Goal: Transaction & Acquisition: Purchase product/service

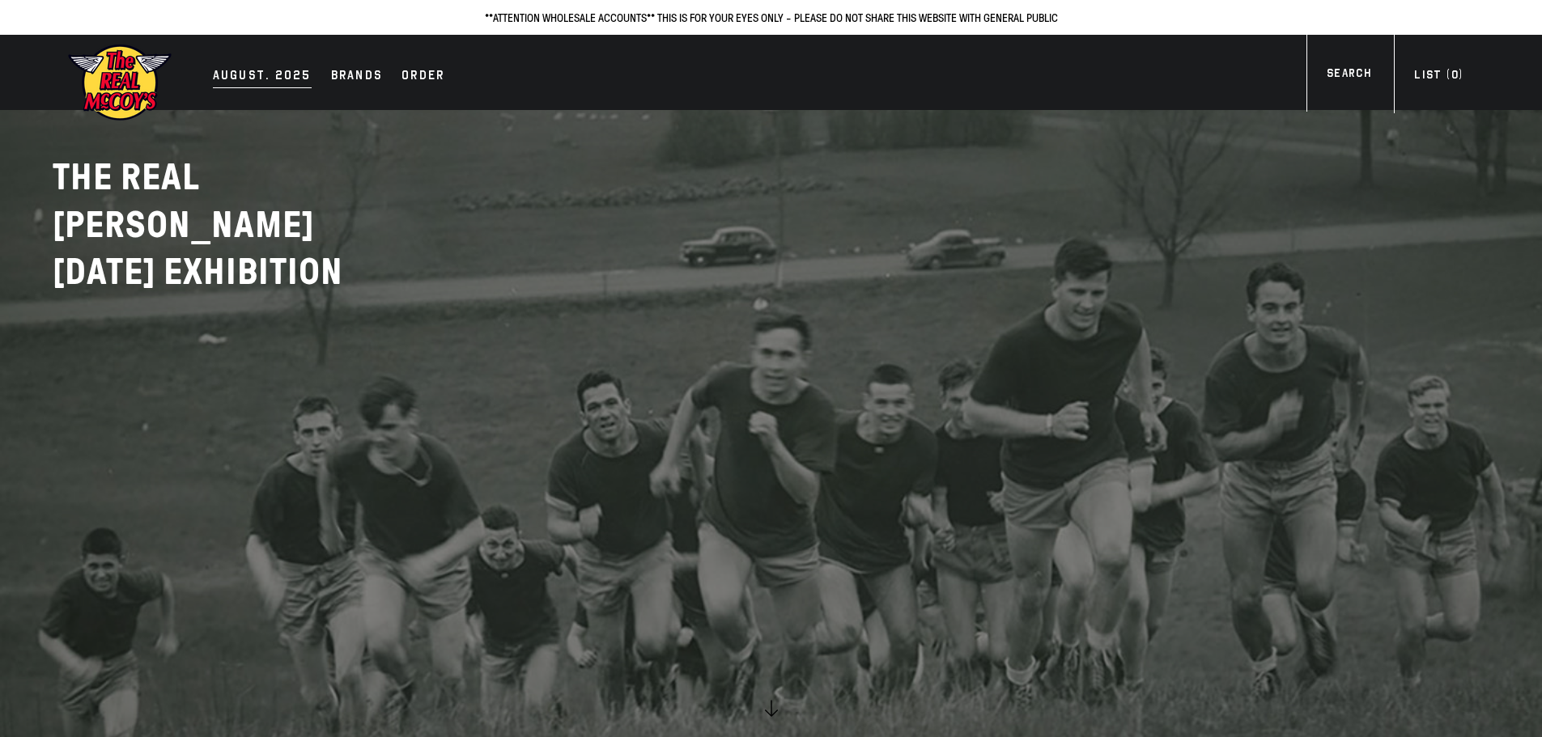
click at [253, 70] on div "AUGUST. 2025" at bounding box center [262, 77] width 99 height 23
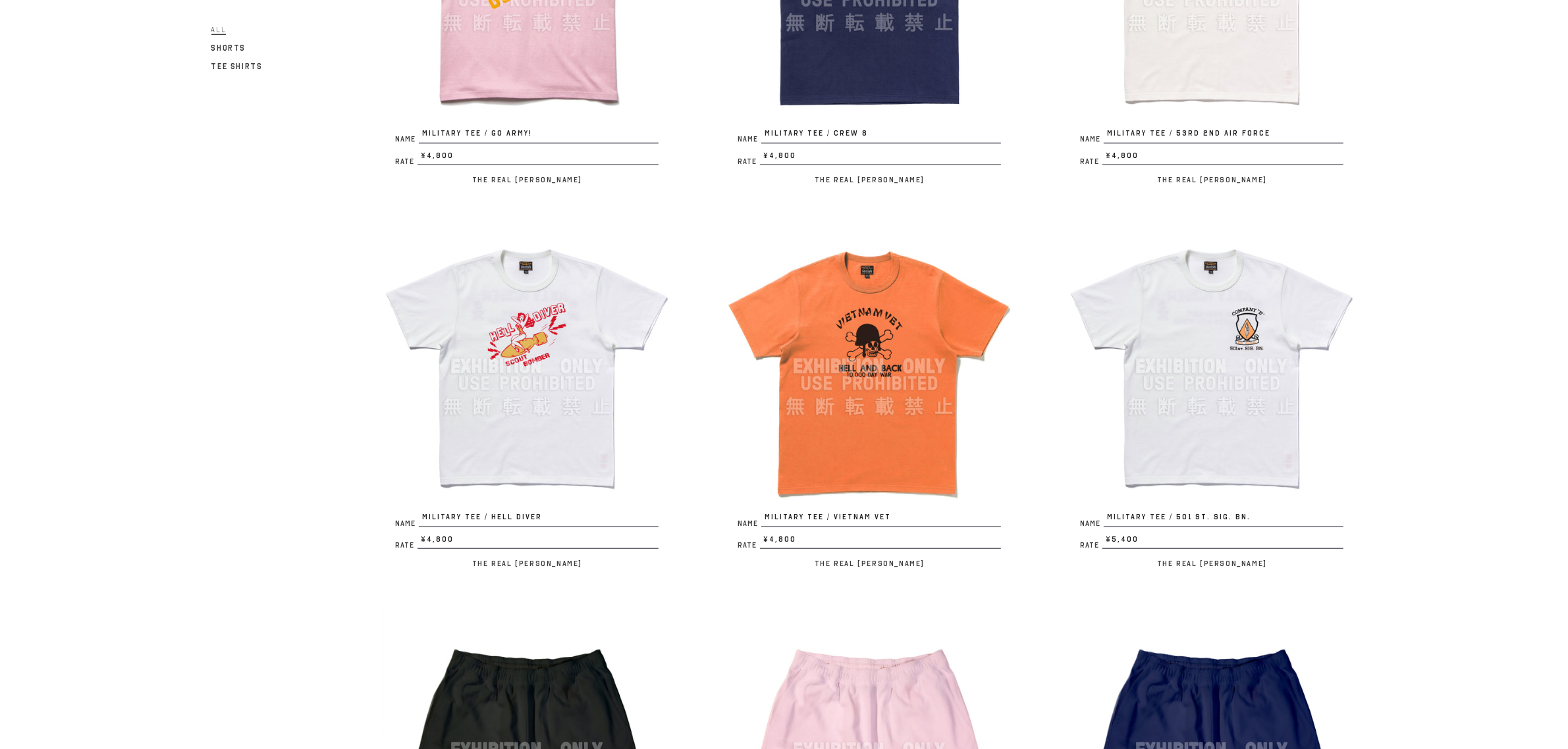
scroll to position [1500, 0]
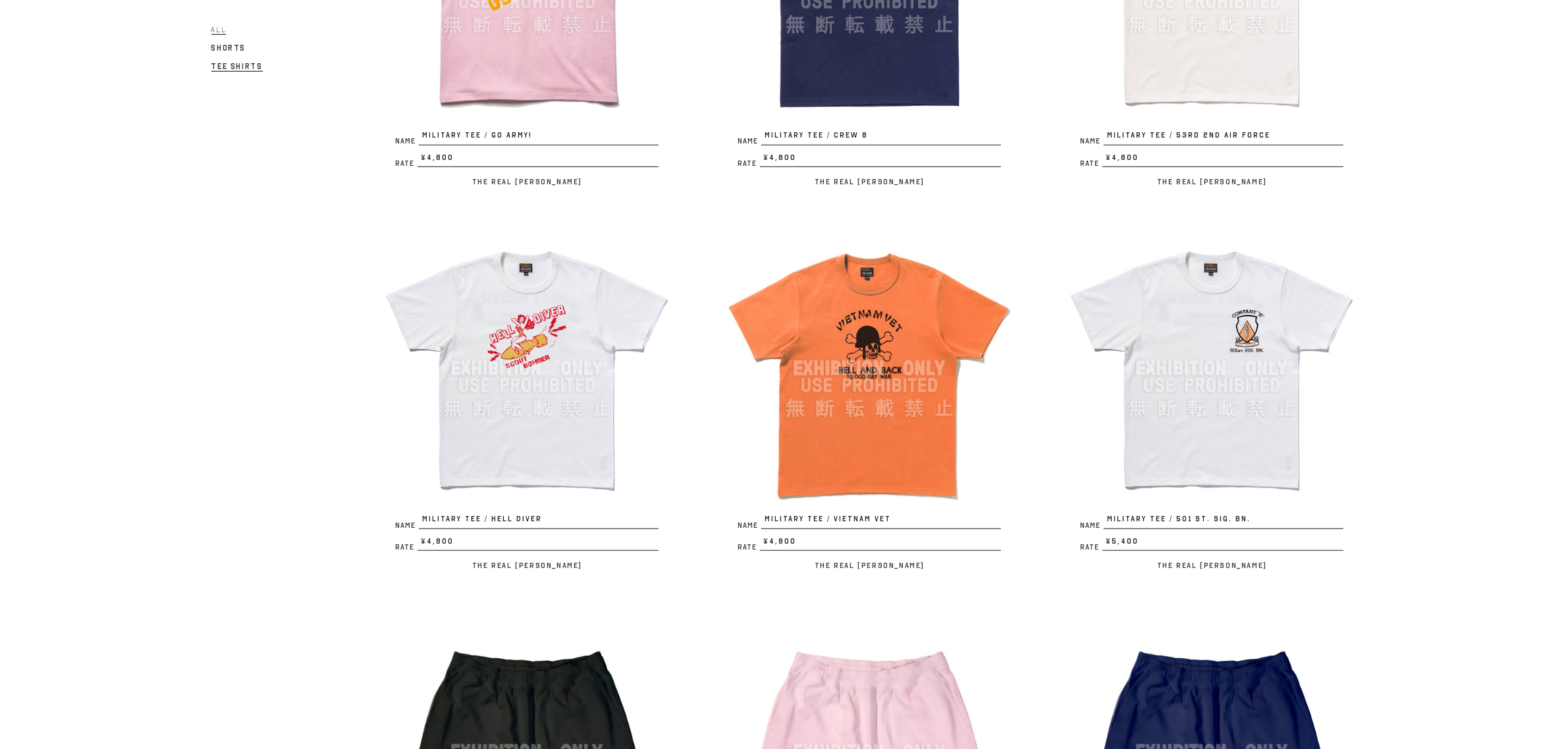
click at [237, 64] on span "Tee Shirts" at bounding box center [237, 66] width 51 height 10
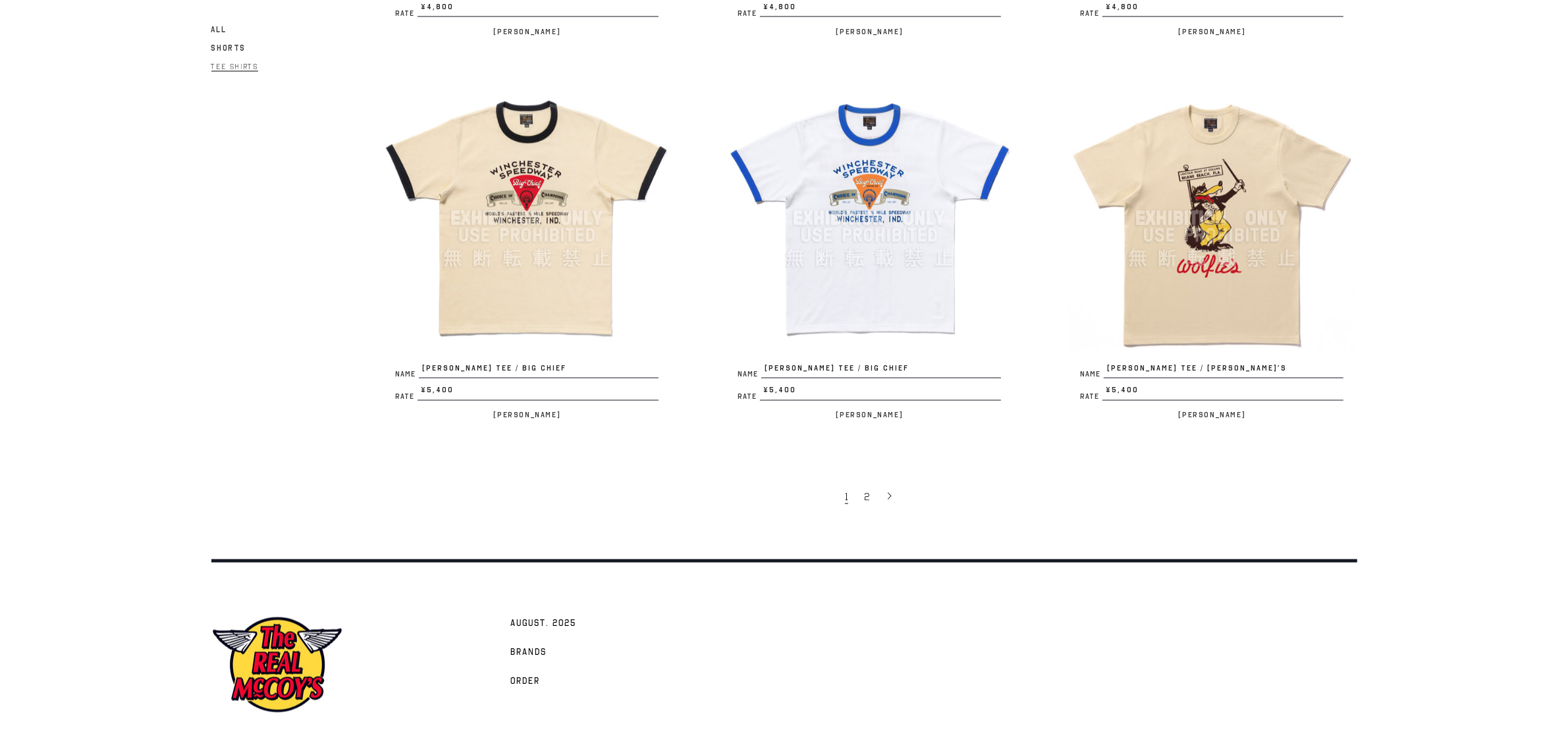
scroll to position [2841, 0]
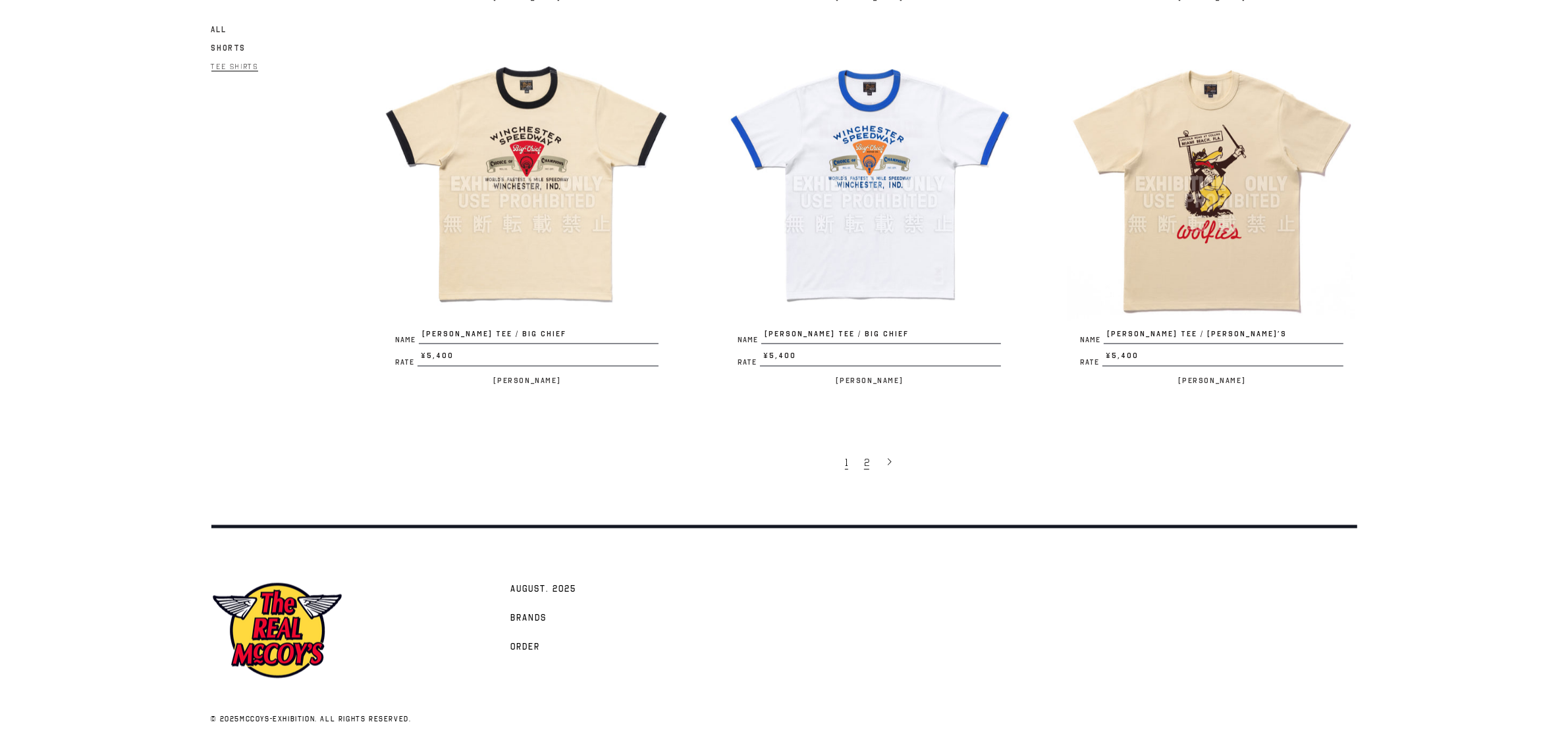
click at [869, 458] on link "2" at bounding box center [868, 463] width 21 height 28
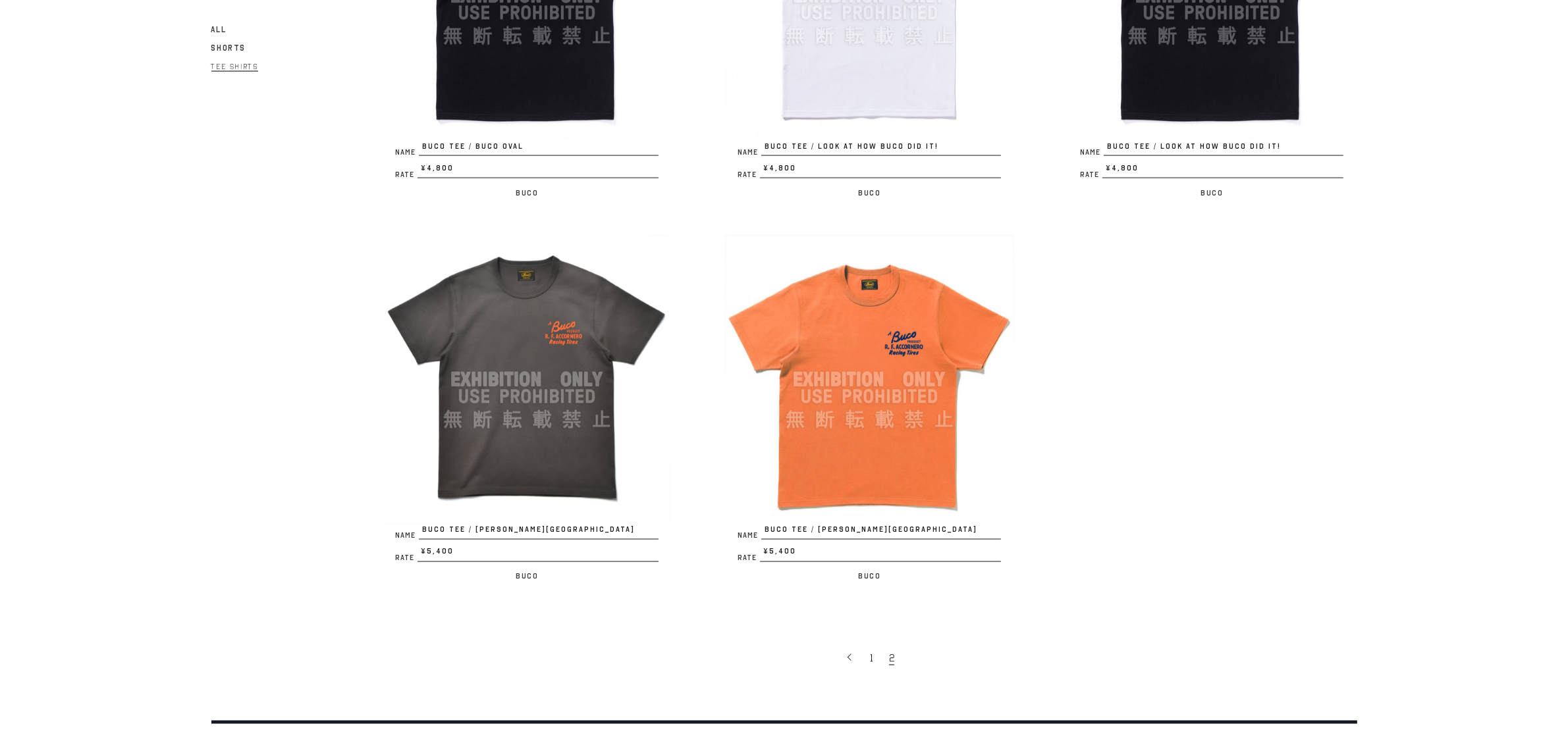
scroll to position [2841, 0]
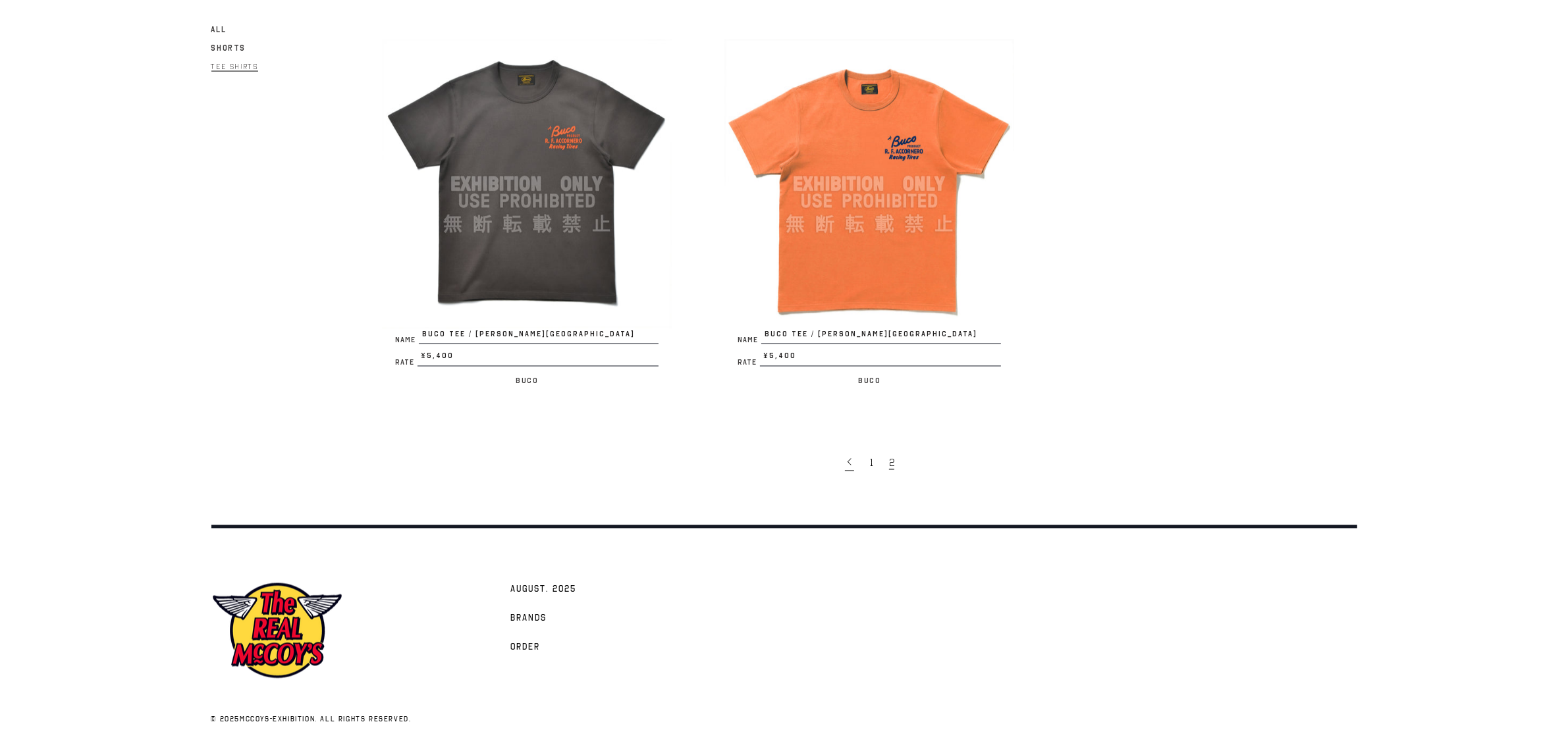
click at [852, 458] on icon at bounding box center [849, 462] width 9 height 9
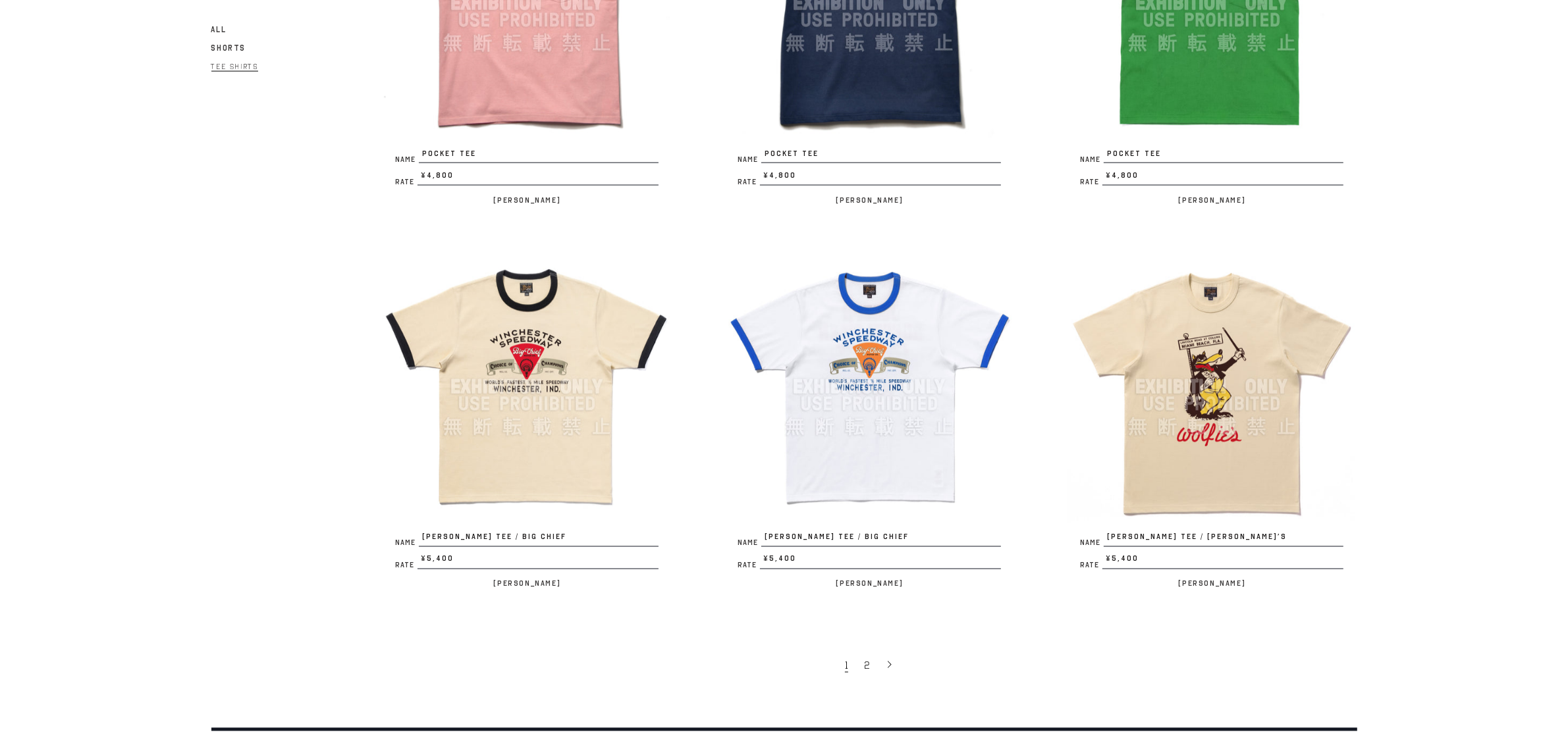
scroll to position [2742, 0]
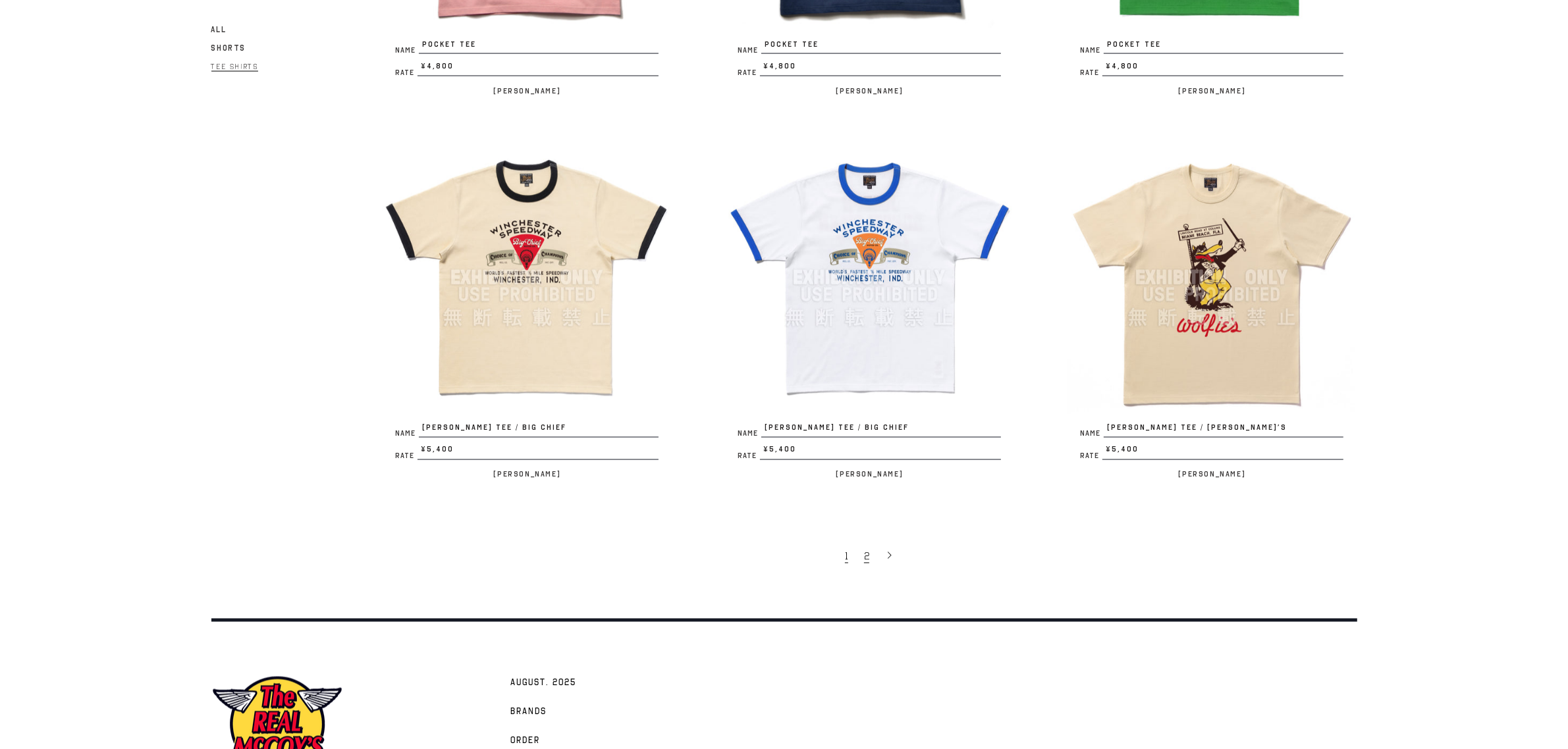
click at [863, 554] on link "2" at bounding box center [868, 556] width 21 height 28
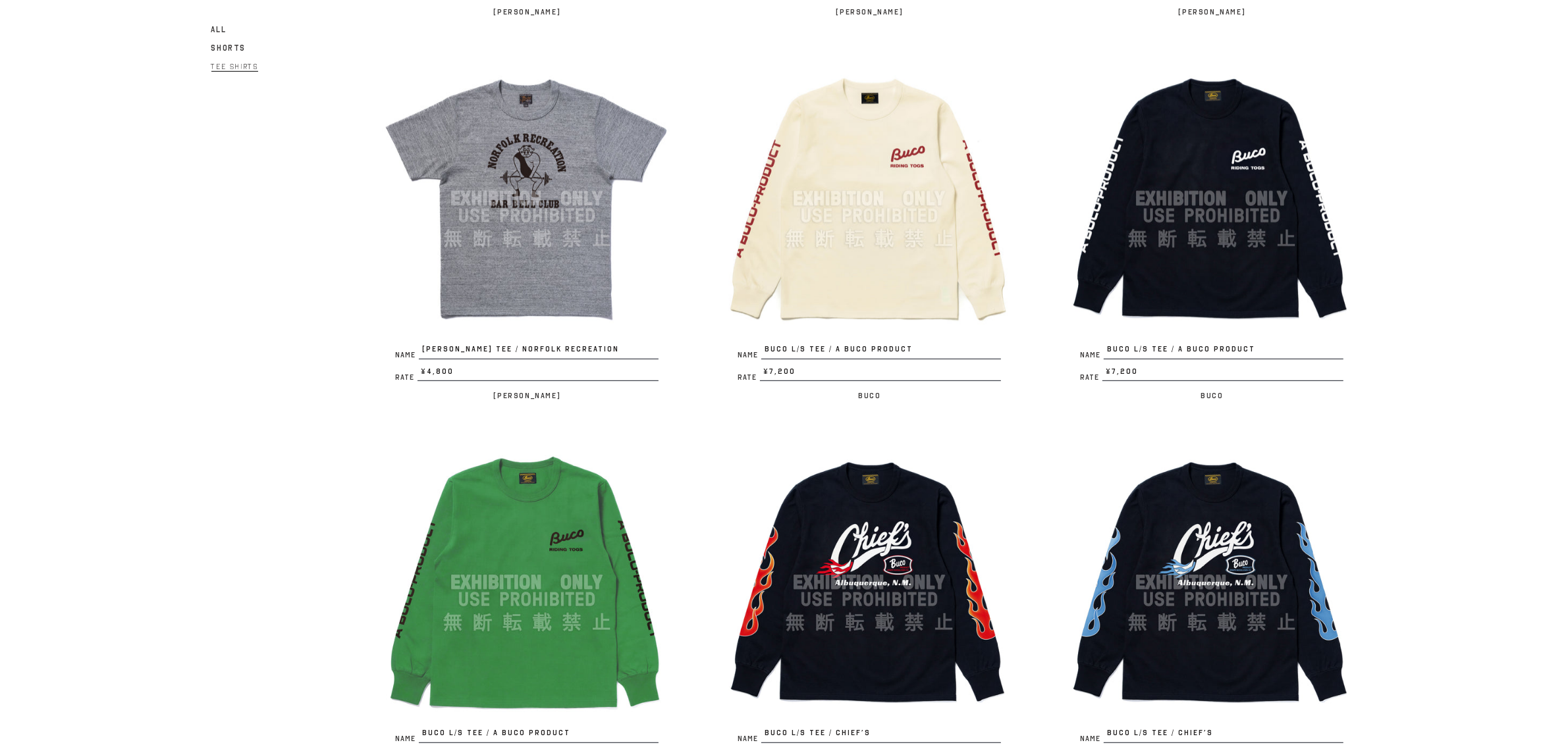
scroll to position [877, 0]
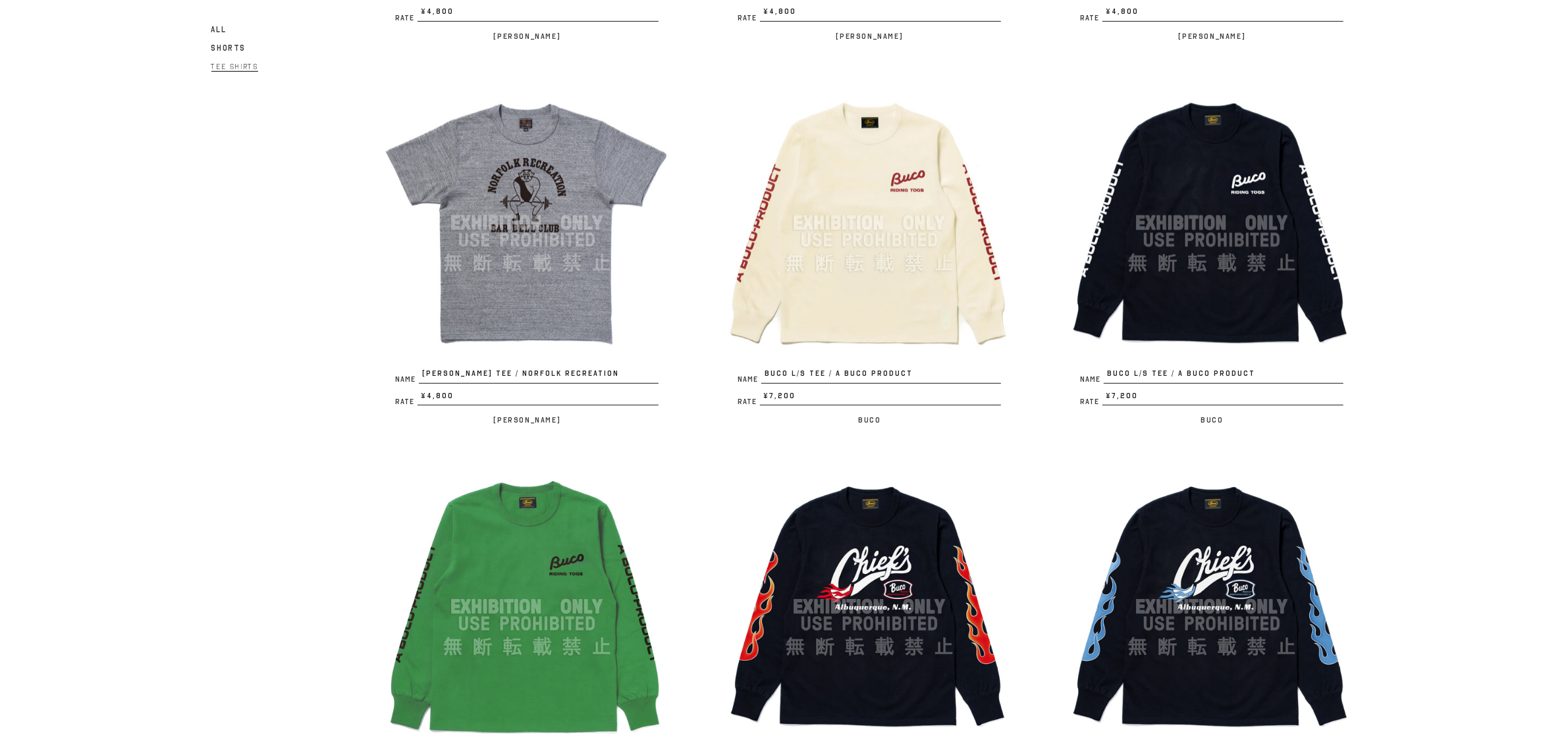
click at [886, 192] on img at bounding box center [869, 223] width 290 height 290
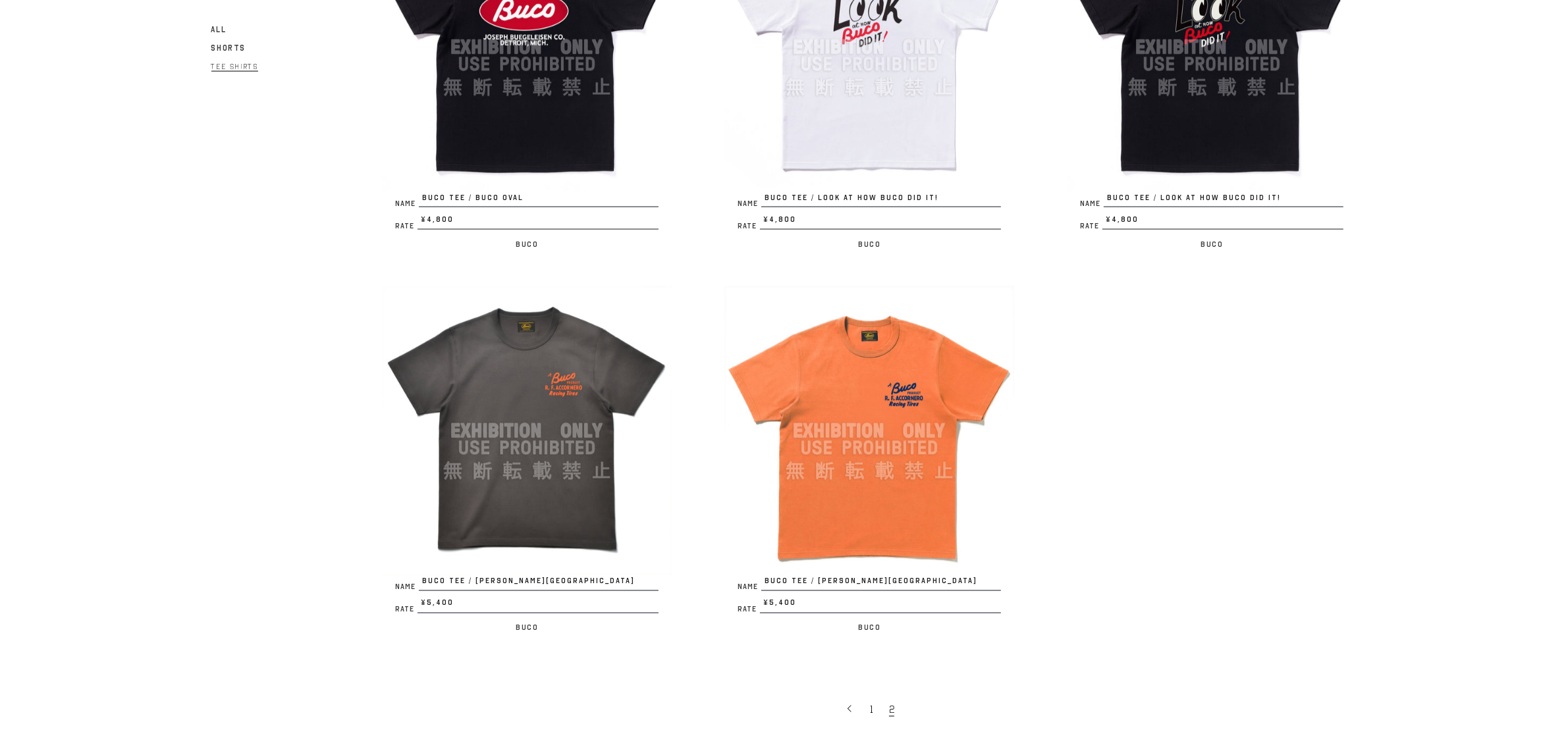
scroll to position [2841, 0]
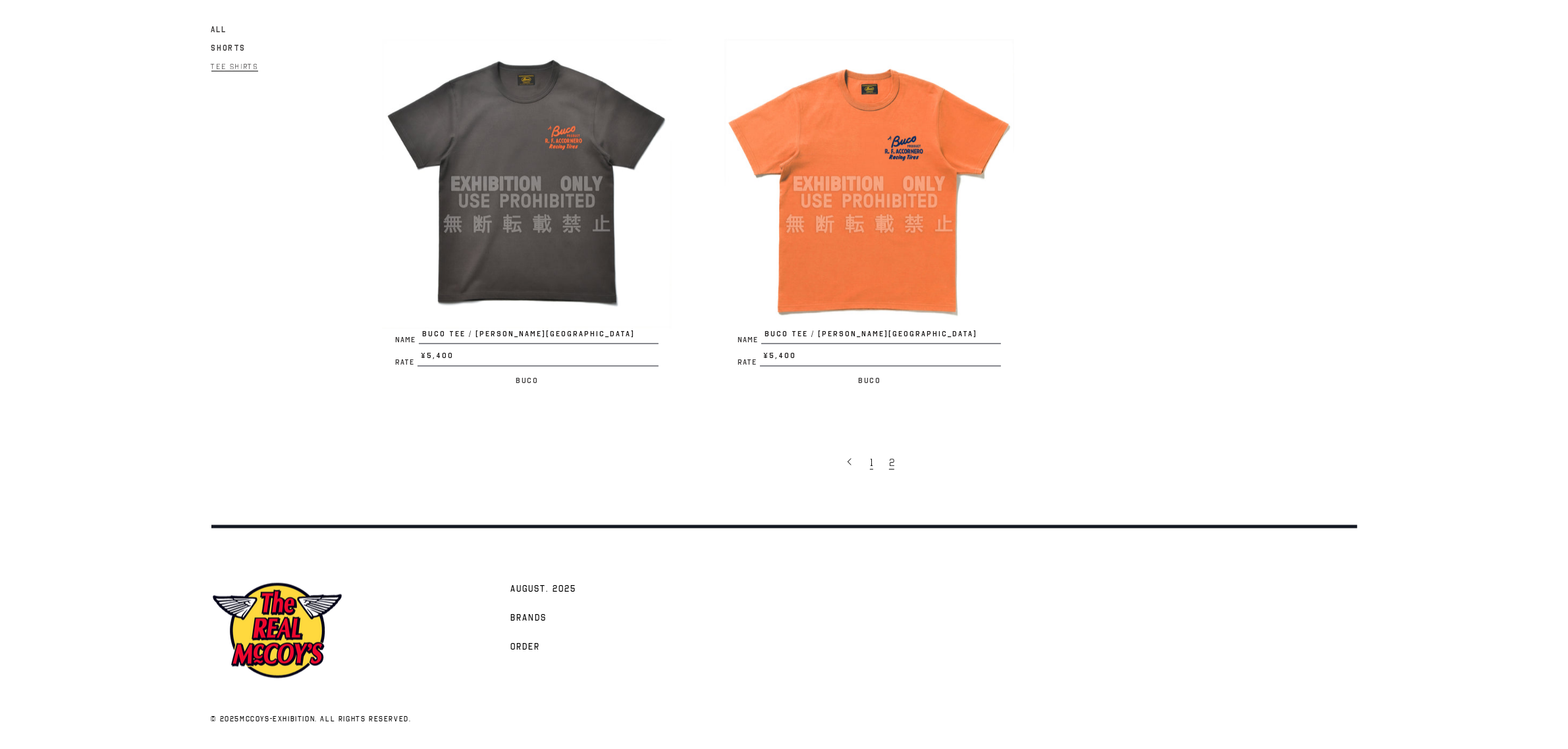
click at [874, 464] on link "1" at bounding box center [872, 463] width 19 height 28
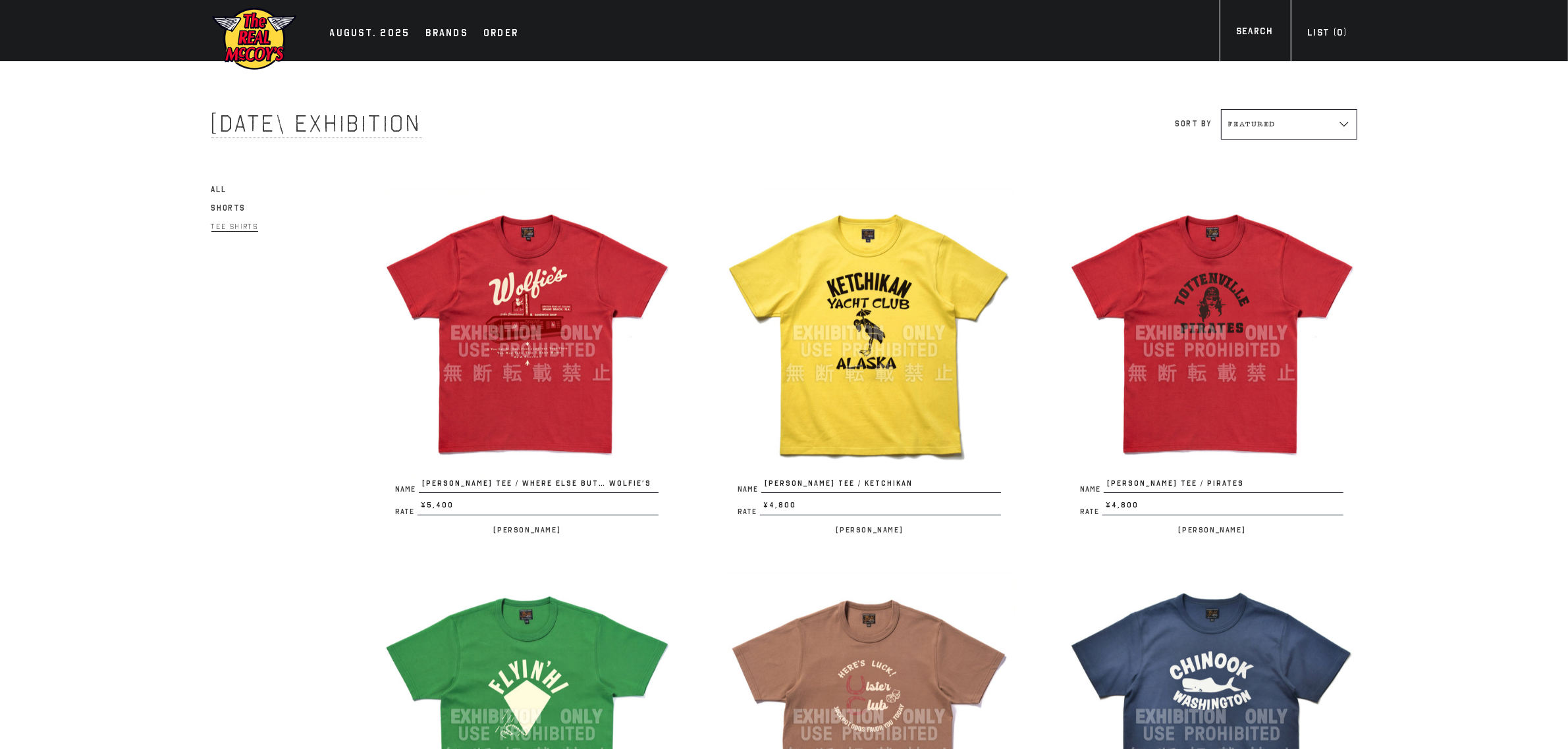
scroll to position [109, 0]
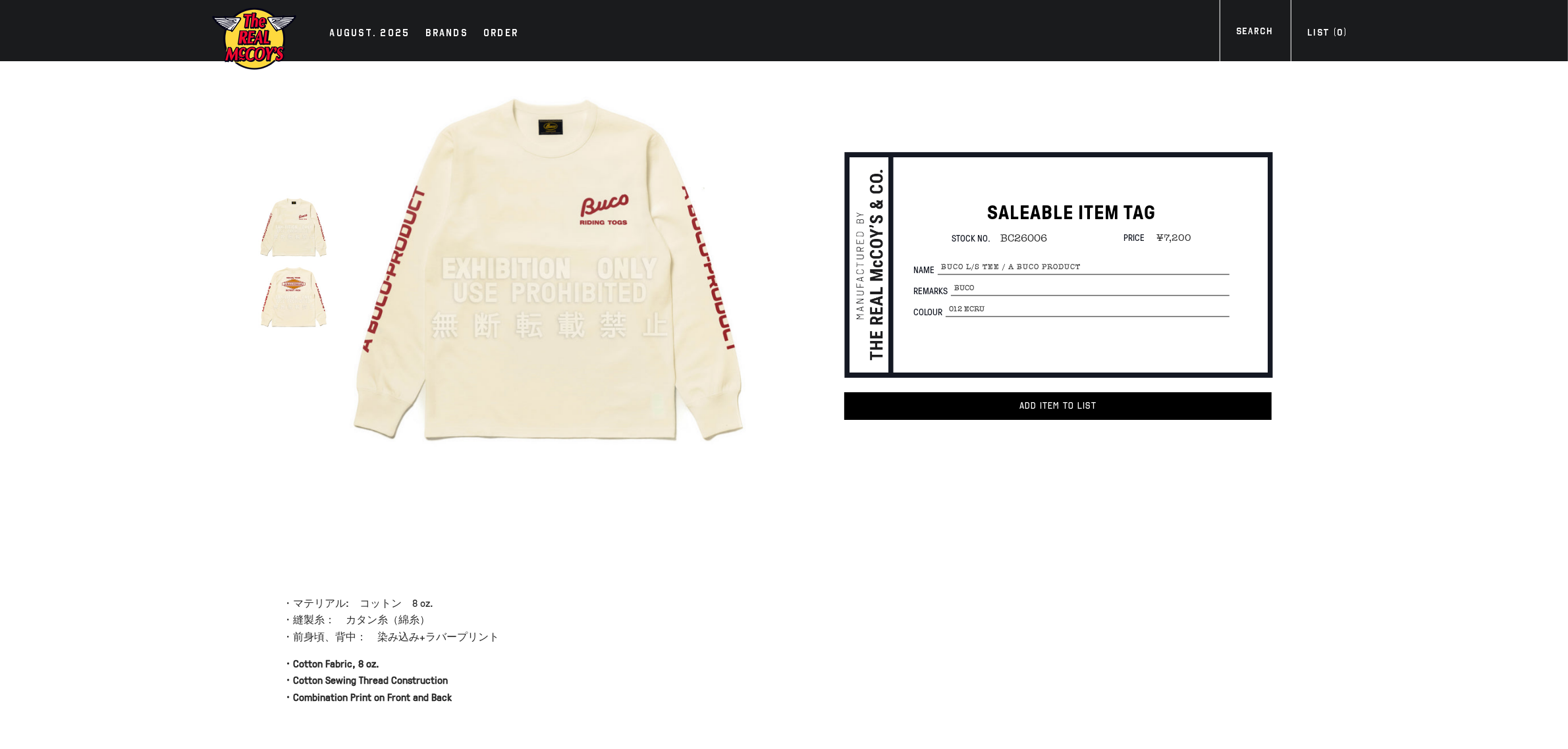
click at [307, 301] on img at bounding box center [294, 297] width 70 height 70
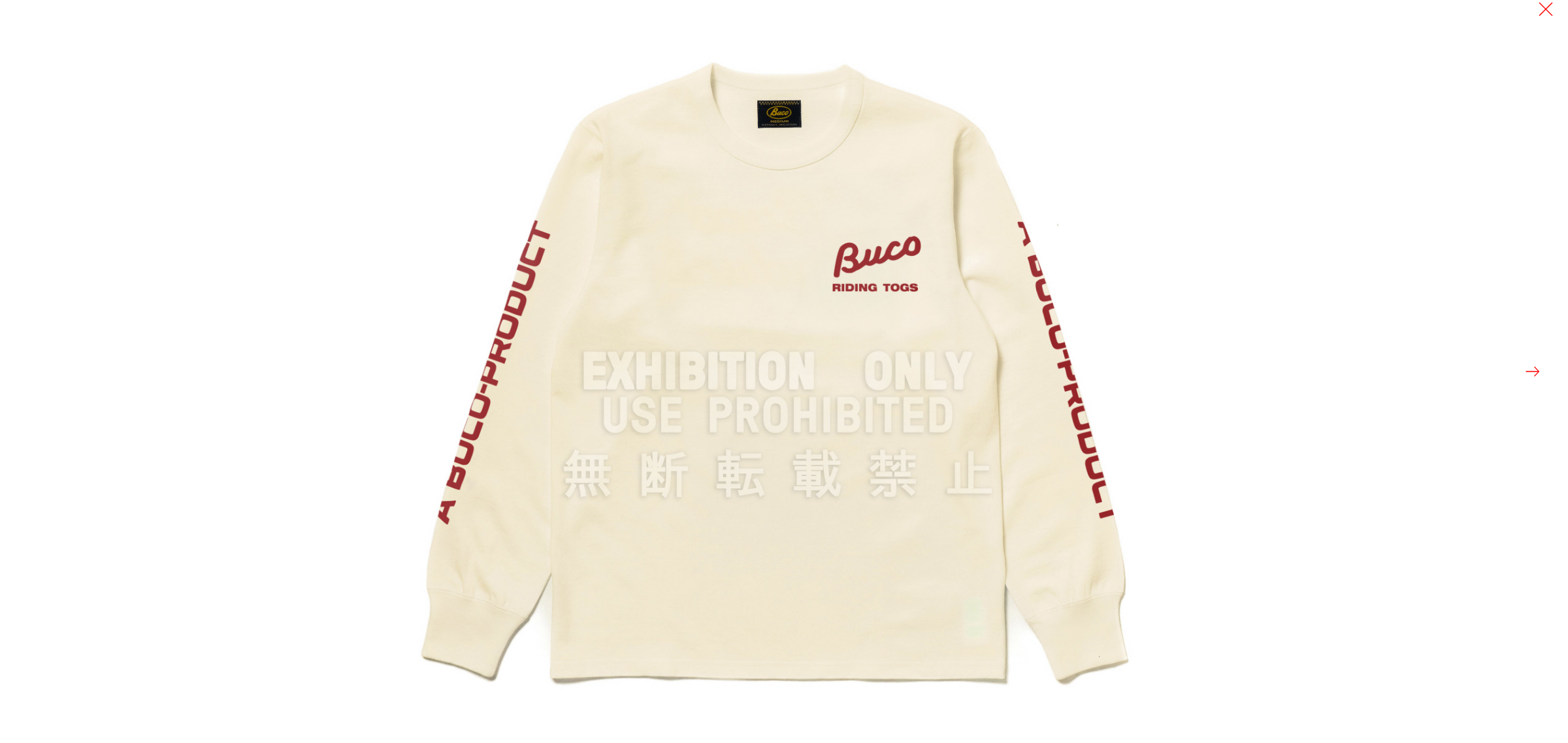
click at [1537, 370] on button at bounding box center [1532, 371] width 19 height 19
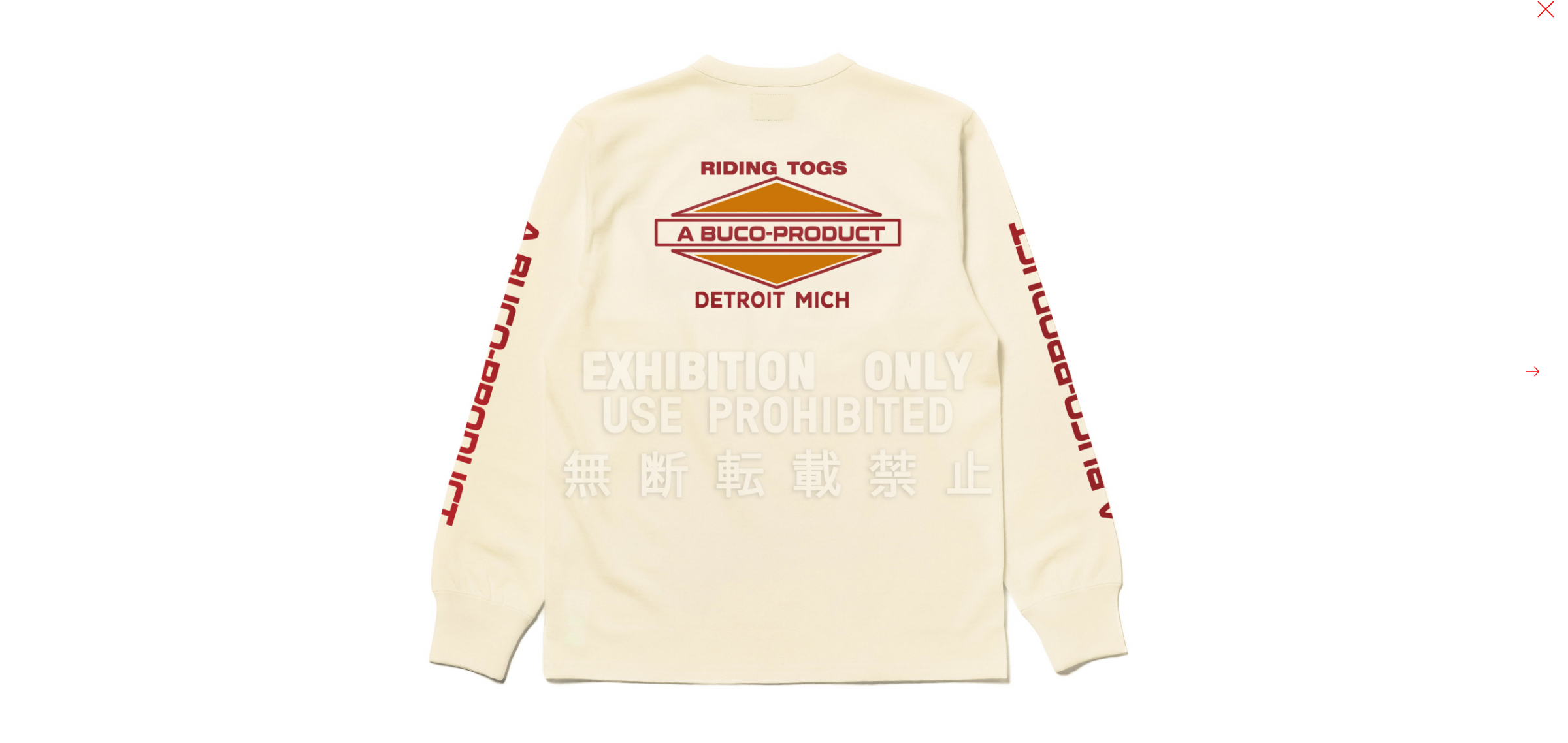
click at [1549, 10] on button at bounding box center [1545, 9] width 19 height 19
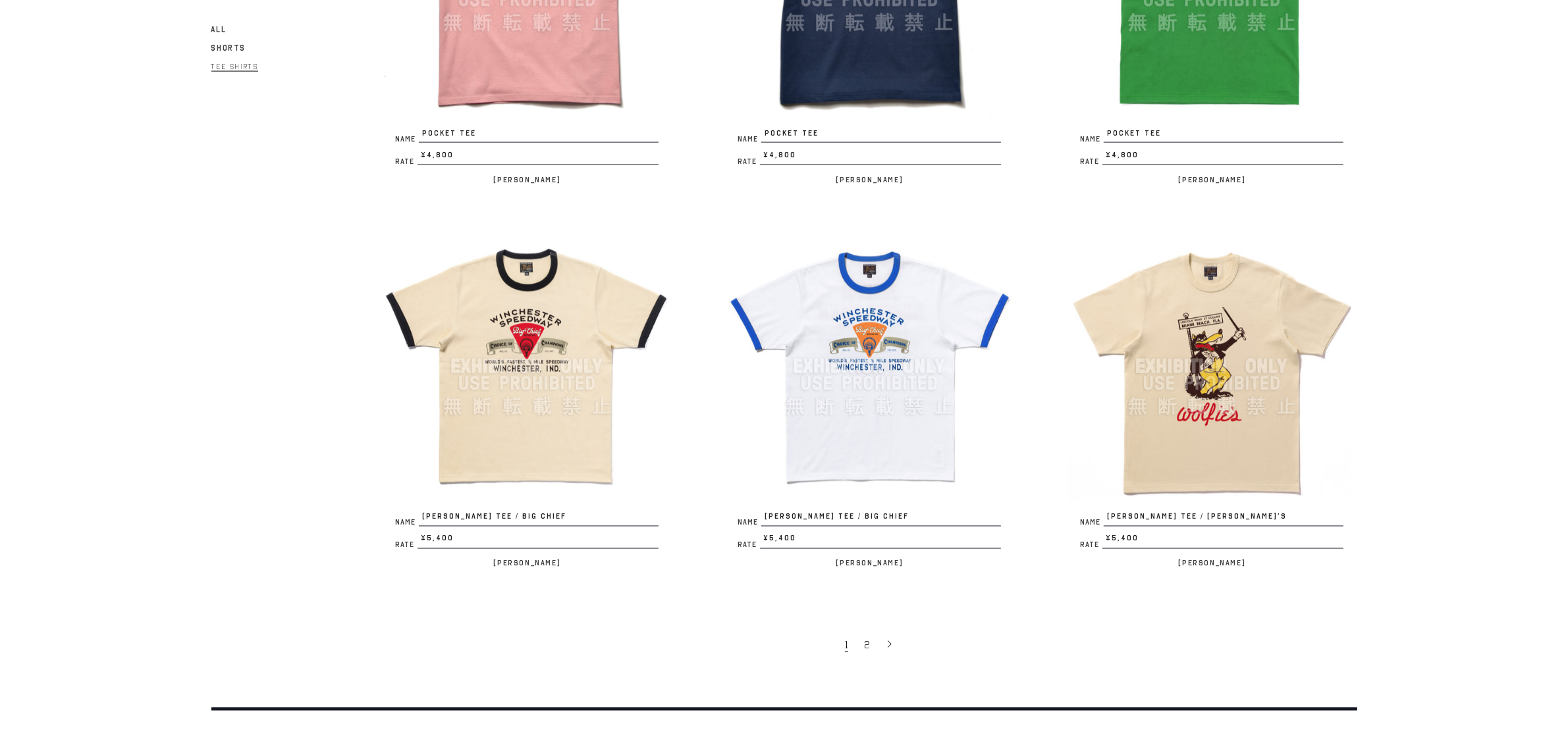
scroll to position [2620, 0]
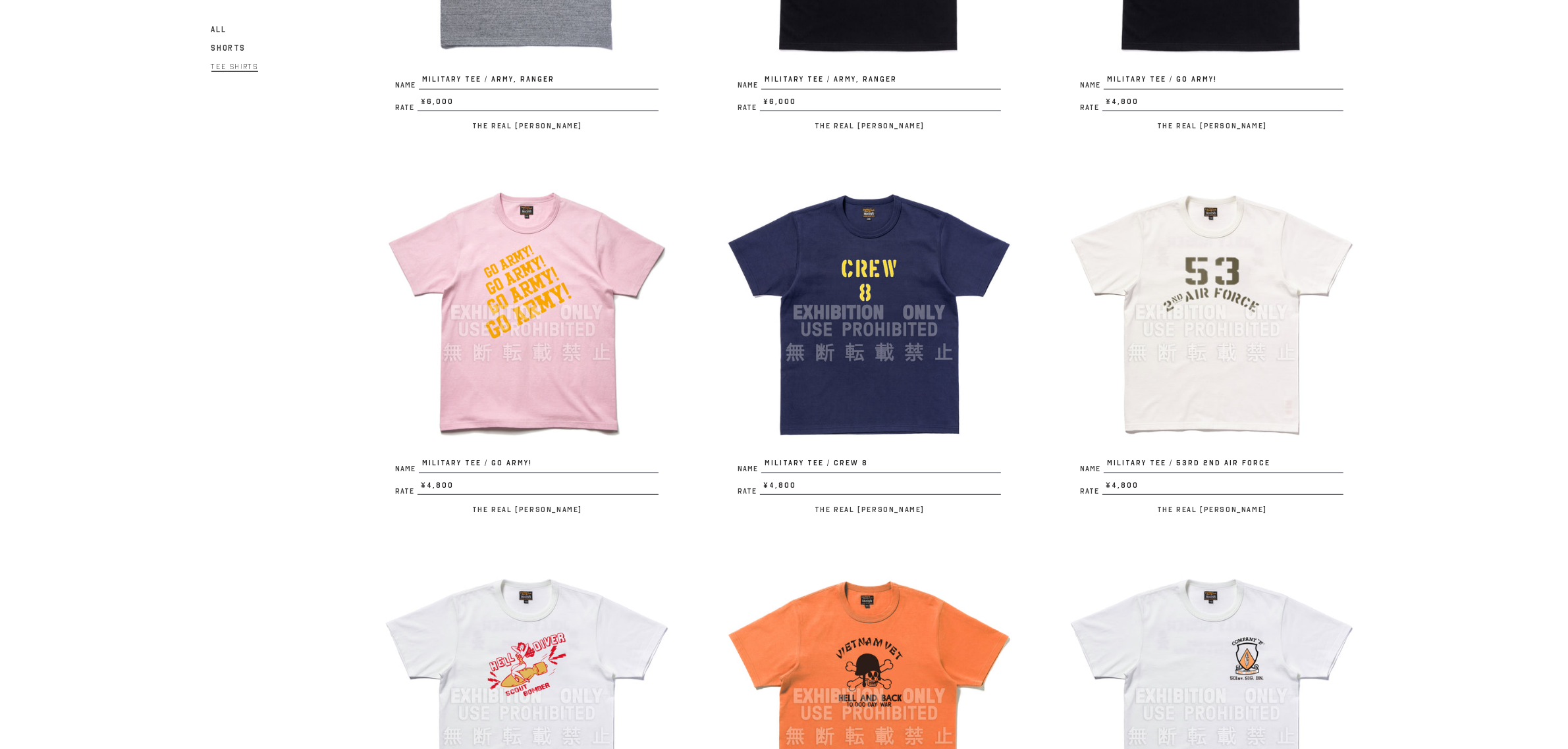
scroll to position [1317, 0]
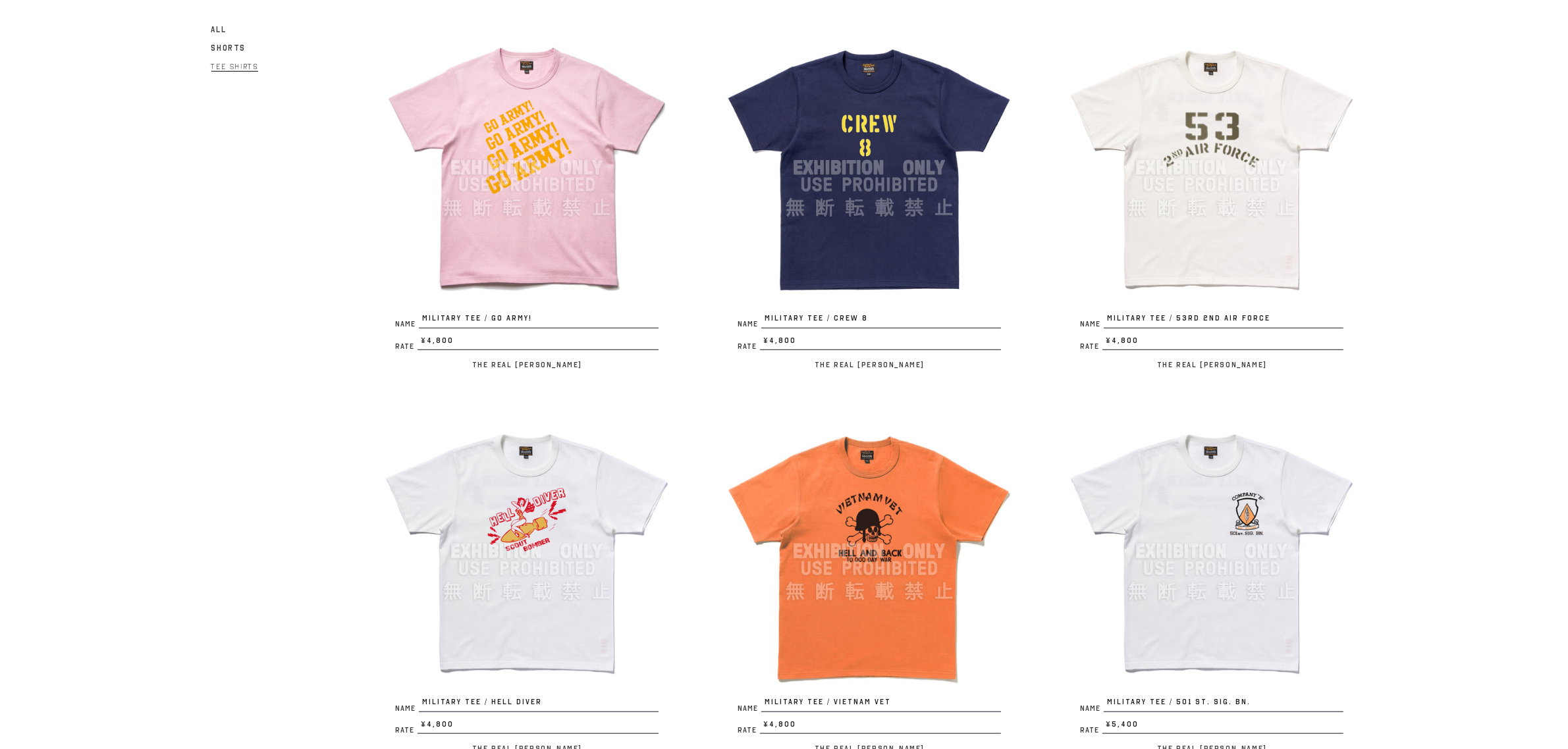
click at [551, 561] on img at bounding box center [526, 551] width 290 height 290
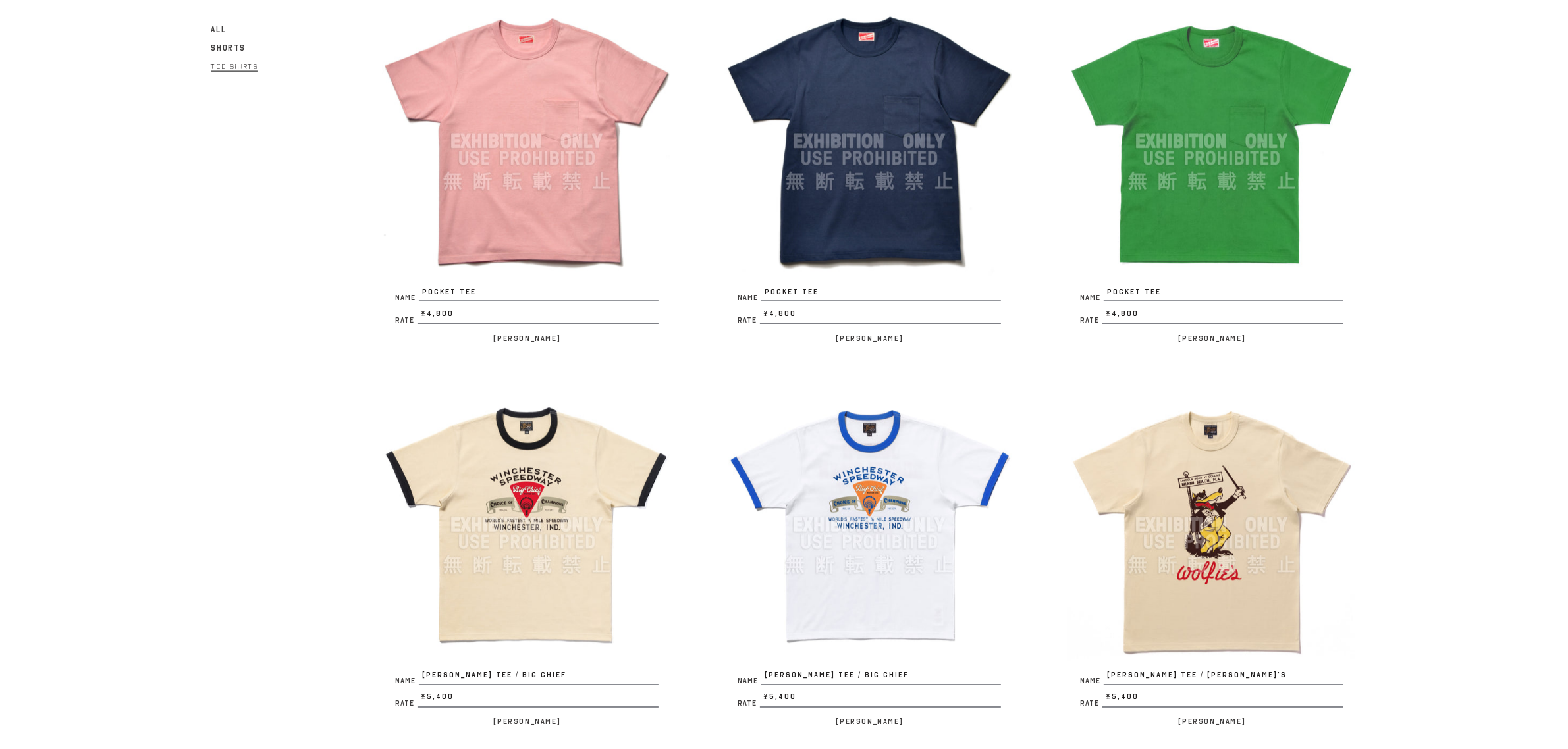
scroll to position [2841, 0]
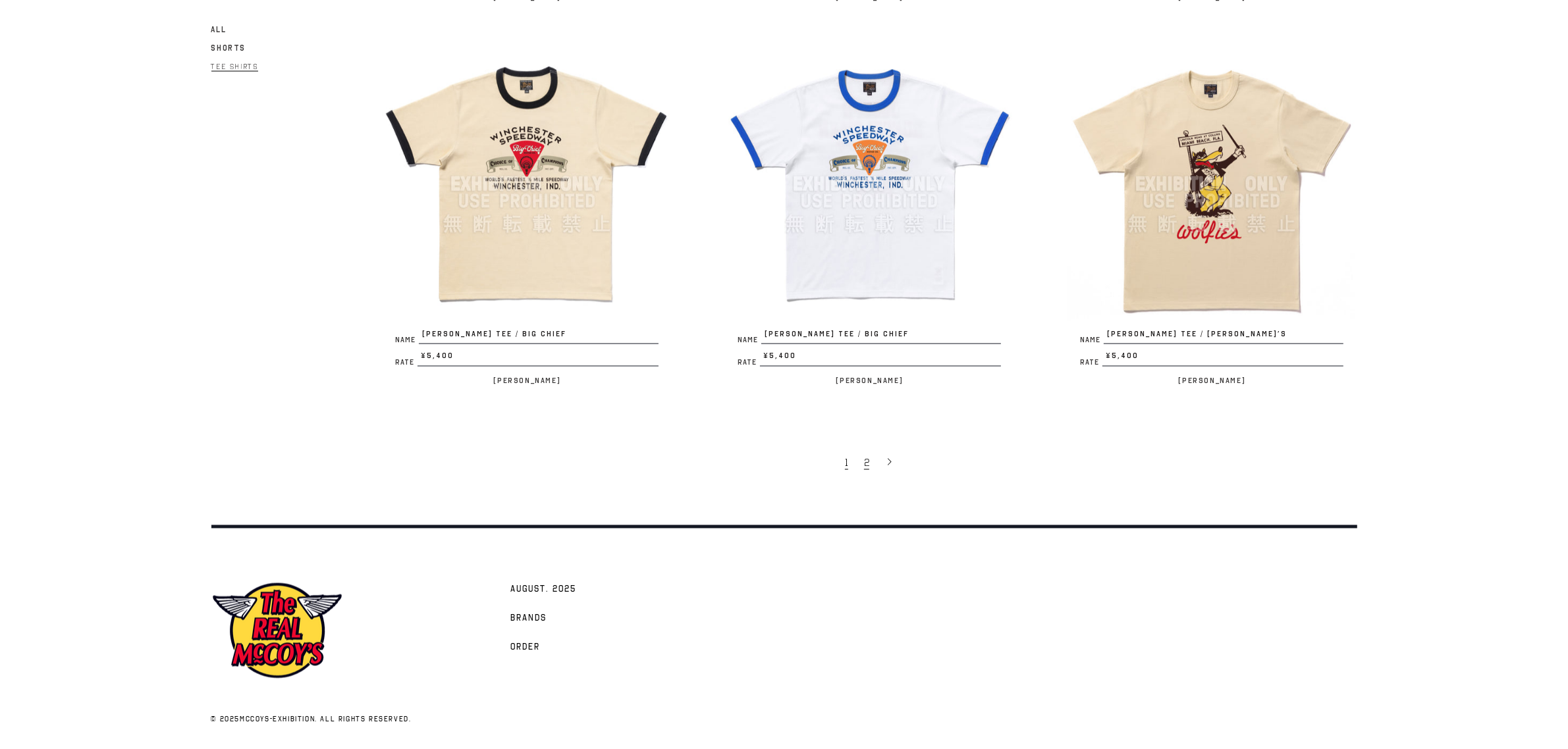
click at [870, 456] on link "2" at bounding box center [868, 463] width 21 height 28
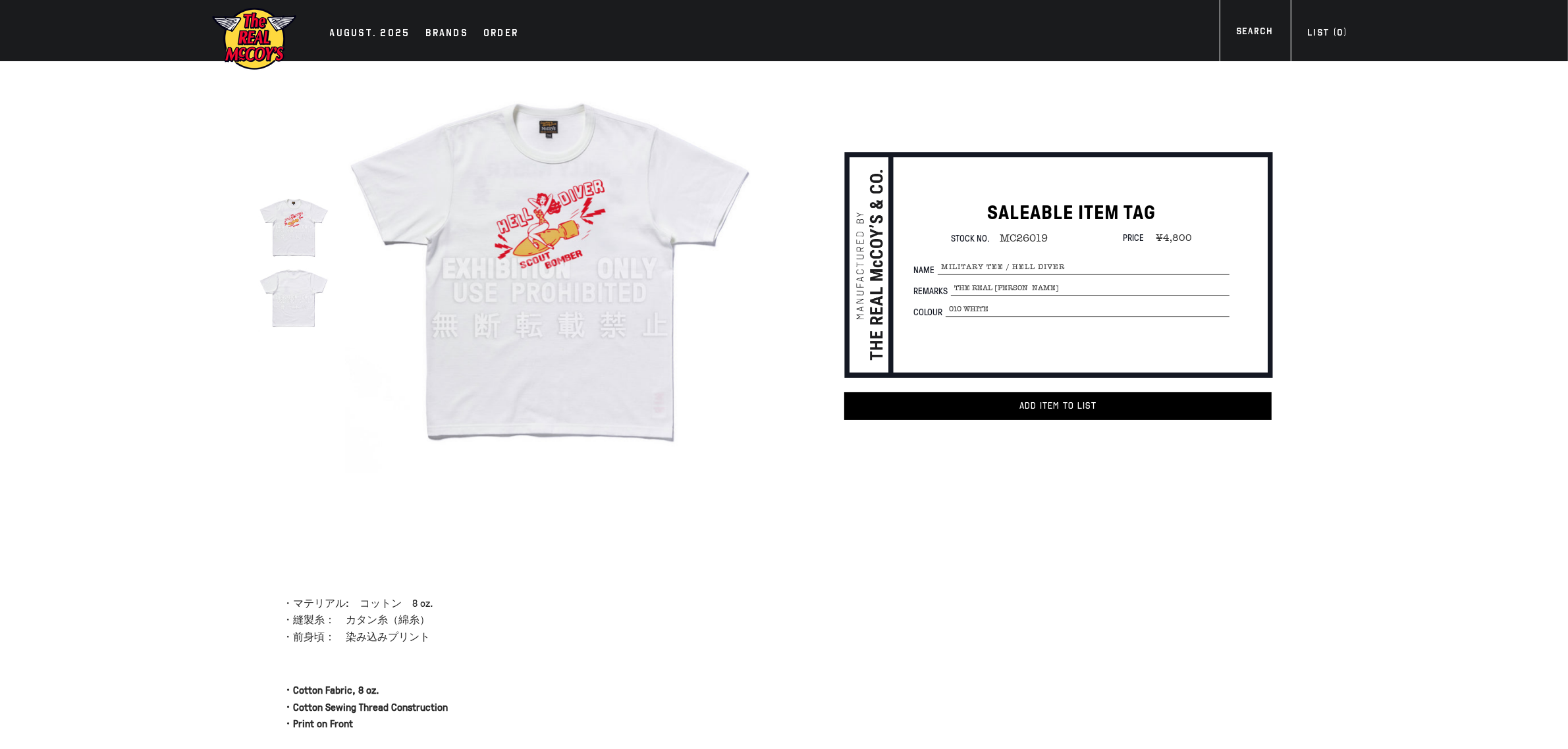
click at [304, 299] on img at bounding box center [294, 297] width 70 height 70
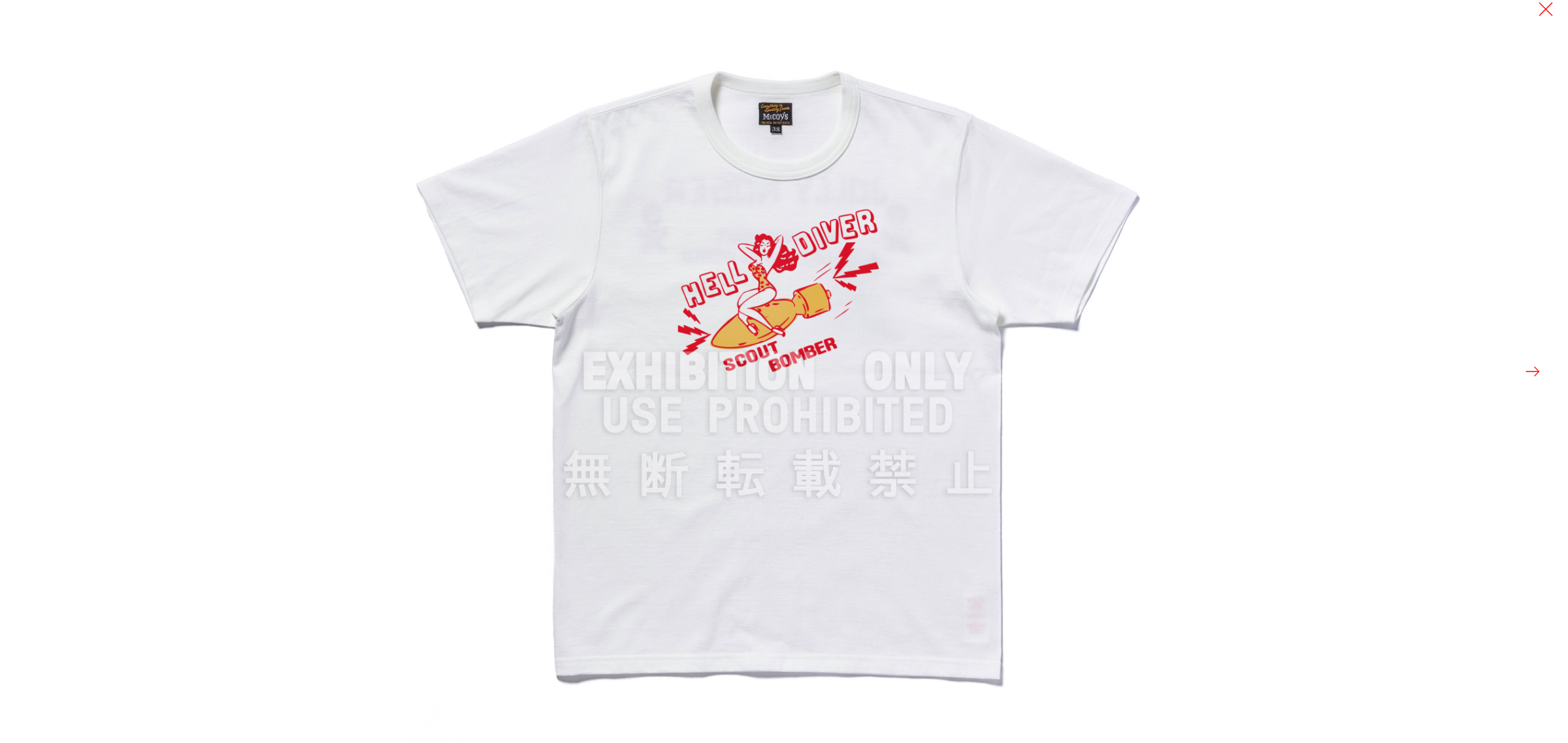
click at [1522, 362] on div at bounding box center [1190, 371] width 1568 height 743
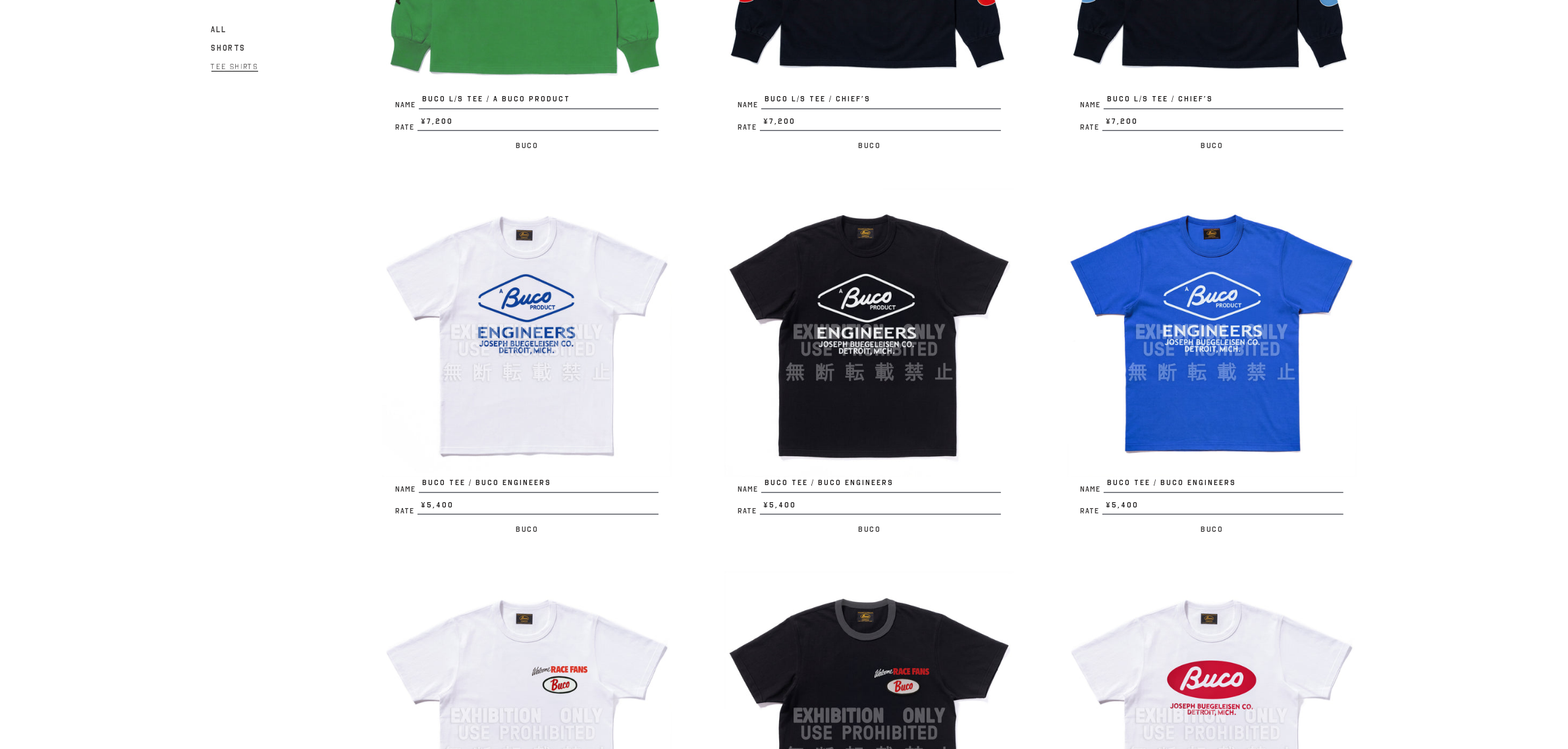
scroll to position [1865, 0]
